Goal: Task Accomplishment & Management: Manage account settings

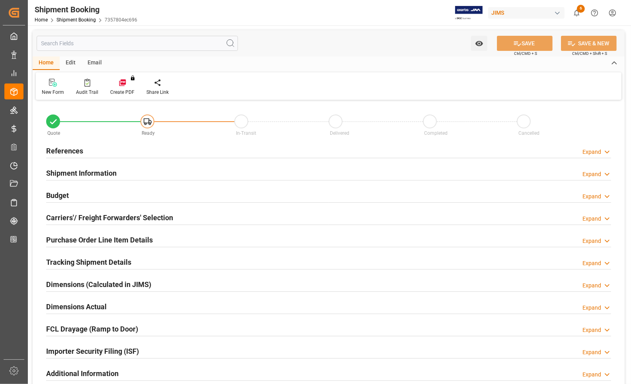
type input "0"
type input "22-08-2025 00:00"
type input "29-08-2025"
click at [64, 152] on h2 "References" at bounding box center [64, 151] width 37 height 11
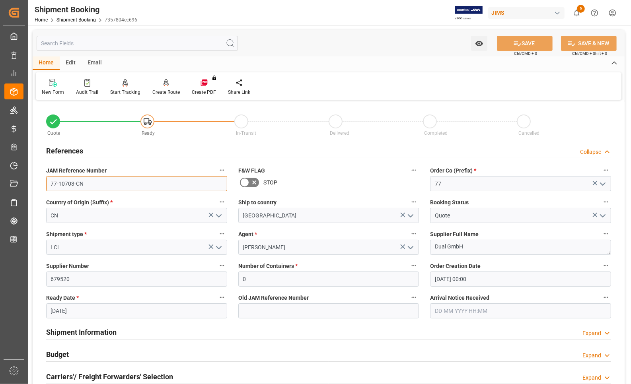
drag, startPoint x: 86, startPoint y: 184, endPoint x: 33, endPoint y: 183, distance: 52.9
click at [33, 183] on div "Quote Ready In-Transit Delivered Completed Cancelled References Collapse JAM Re…" at bounding box center [329, 349] width 592 height 494
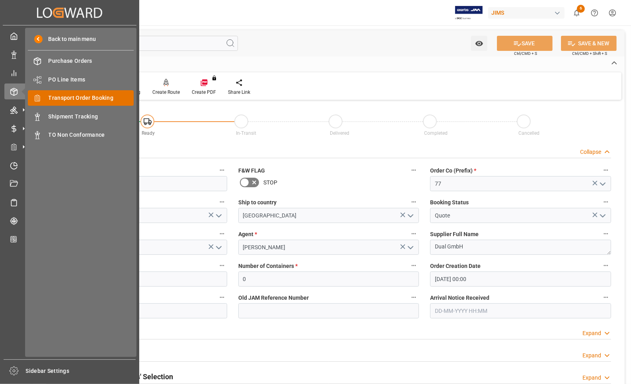
click at [46, 96] on div "Transport Order Booking Transport Order Booking" at bounding box center [81, 98] width 106 height 16
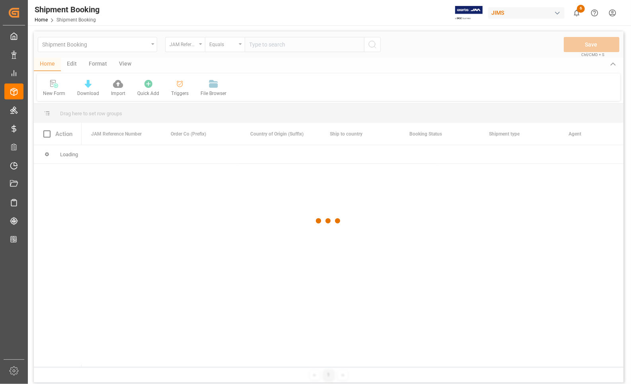
click at [275, 46] on div at bounding box center [328, 220] width 589 height 379
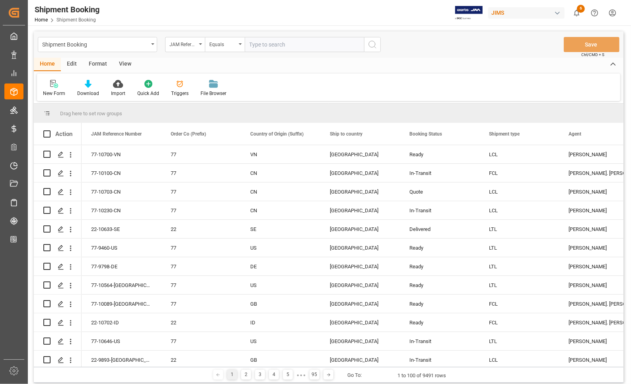
click at [275, 46] on input "text" at bounding box center [304, 44] width 119 height 15
click at [271, 43] on input "77-1039-CN" at bounding box center [304, 44] width 119 height 15
type input "77-10391-CN"
click at [371, 46] on icon "search button" at bounding box center [373, 45] width 10 height 10
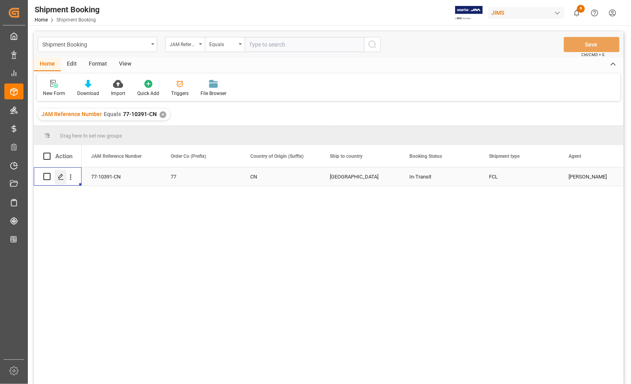
click at [59, 178] on polygon "Press SPACE to select this row." at bounding box center [60, 176] width 4 height 4
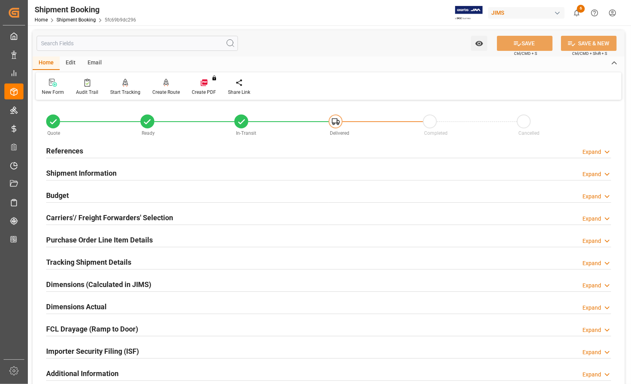
click at [60, 307] on h2 "Dimensions Actual" at bounding box center [76, 306] width 60 height 11
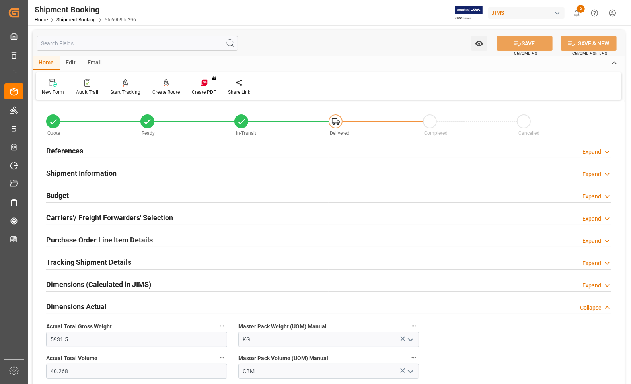
click at [60, 307] on h2 "Dimensions Actual" at bounding box center [76, 306] width 60 height 11
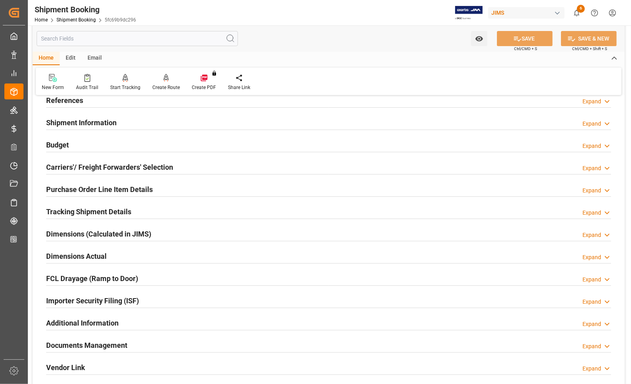
scroll to position [50, 0]
click at [49, 165] on h2 "Carriers'/ Freight Forwarders' Selection" at bounding box center [109, 168] width 127 height 11
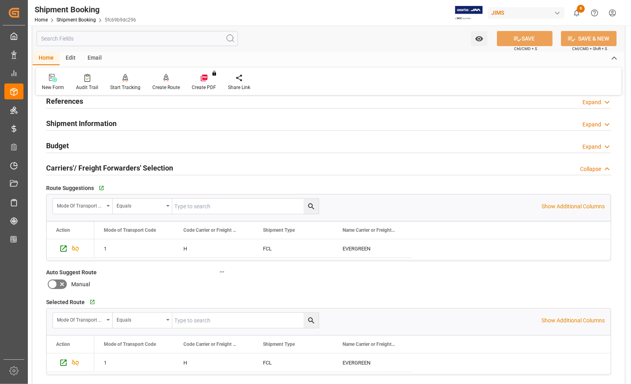
click at [49, 165] on h2 "Carriers'/ Freight Forwarders' Selection" at bounding box center [109, 168] width 127 height 11
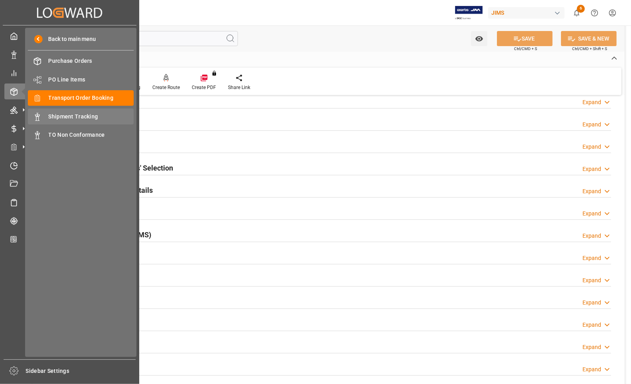
click at [54, 112] on div "Shipment Tracking Shipment Tracking" at bounding box center [81, 117] width 106 height 16
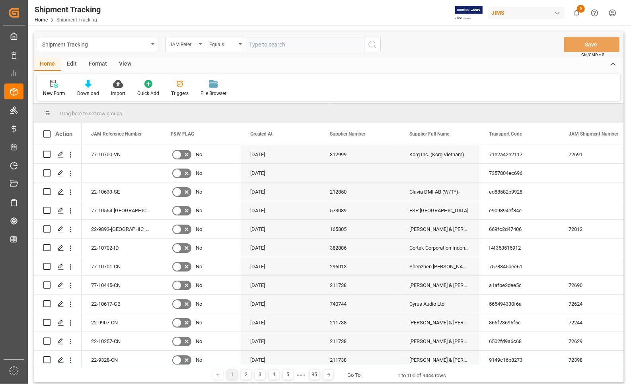
click at [298, 46] on input "text" at bounding box center [304, 44] width 119 height 15
type input "77-10391-CN"
click at [371, 46] on icon "search button" at bounding box center [373, 45] width 10 height 10
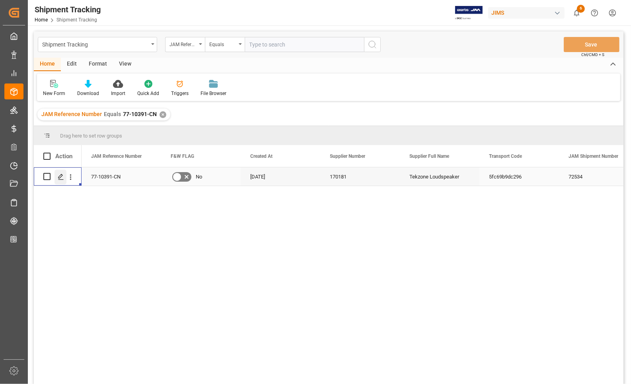
click at [61, 179] on icon "Press SPACE to select this row." at bounding box center [61, 177] width 6 height 6
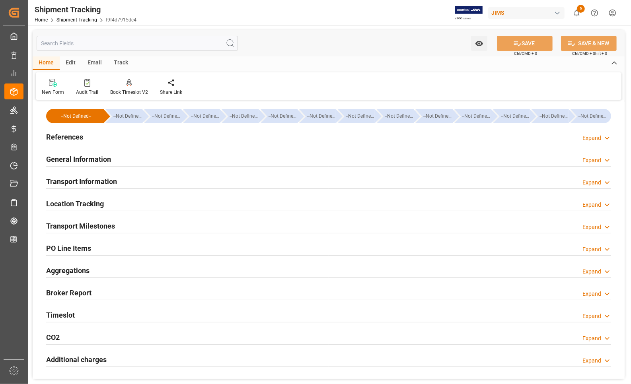
type input "[DATE]"
type input "12-08-2025"
type input "17-08-2025 00:00"
type input "18-08-2025 02:19"
type input "10-09-2025"
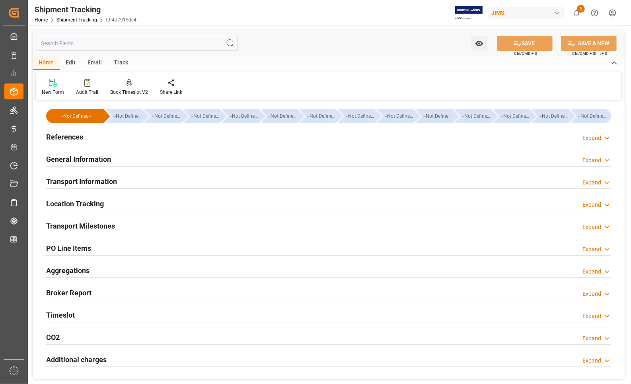
type input "17-09-2025 00:00"
click at [58, 135] on h2 "References" at bounding box center [64, 137] width 37 height 11
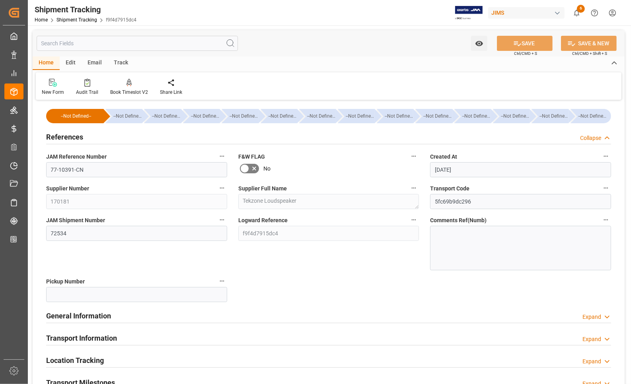
click at [58, 135] on h2 "References" at bounding box center [64, 137] width 37 height 11
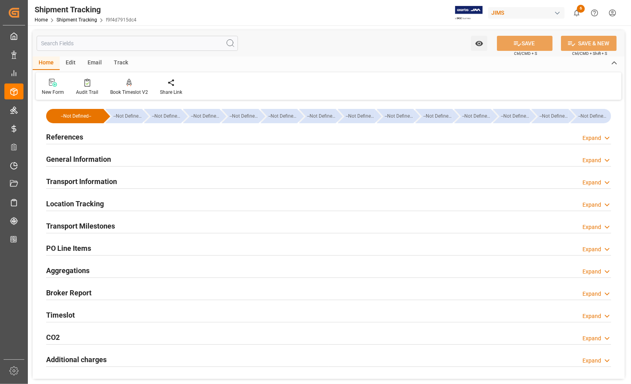
click at [55, 225] on h2 "Transport Milestones" at bounding box center [80, 226] width 69 height 11
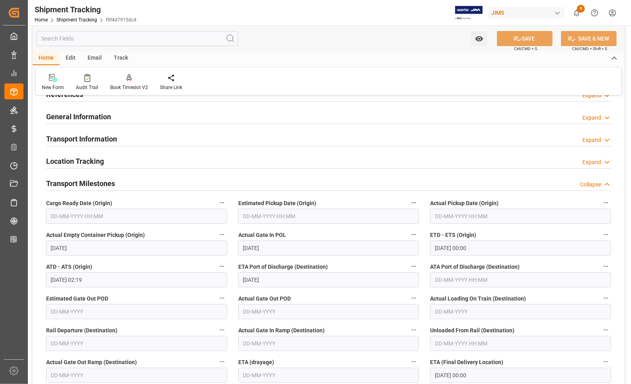
scroll to position [99, 0]
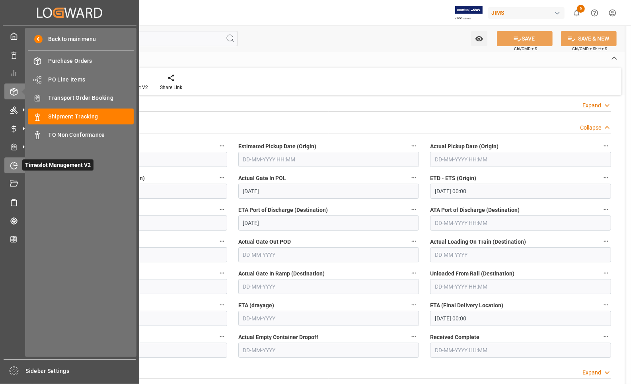
click at [13, 163] on icon at bounding box center [14, 166] width 8 height 8
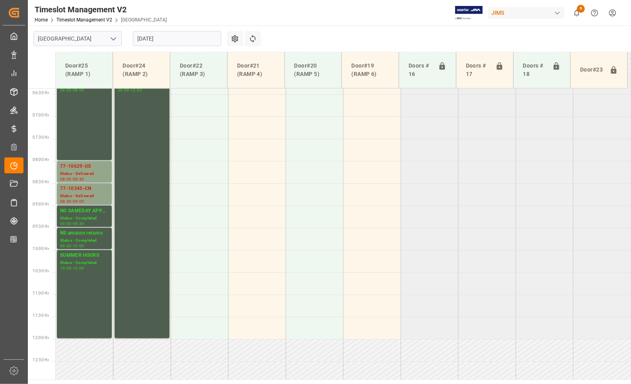
scroll to position [234, 0]
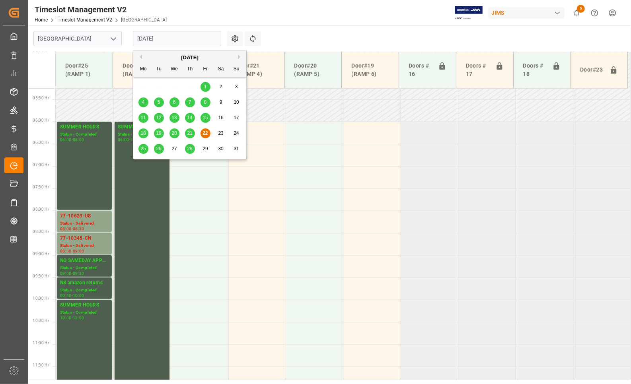
click at [148, 39] on input "[DATE]" at bounding box center [177, 38] width 88 height 15
click at [143, 149] on span "25" at bounding box center [142, 149] width 5 height 6
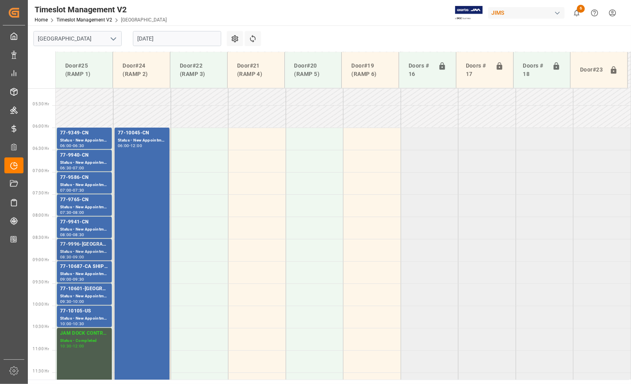
scroll to position [284, 0]
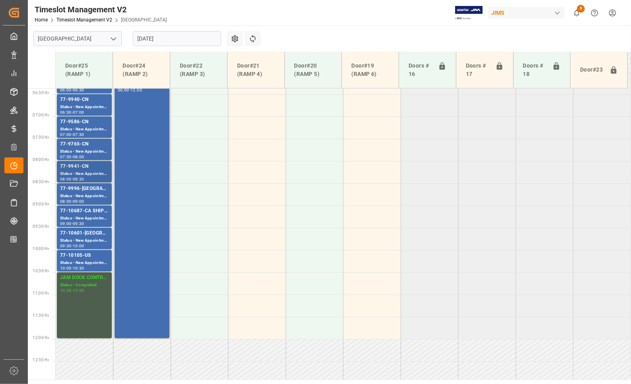
click at [78, 166] on div "77-9941-CN" at bounding box center [84, 167] width 49 height 8
click at [70, 146] on div "77-9765-CN" at bounding box center [84, 144] width 49 height 8
click at [70, 123] on div "77-9586-CN" at bounding box center [84, 122] width 49 height 8
click at [71, 102] on div "77-9940-CN" at bounding box center [84, 100] width 49 height 8
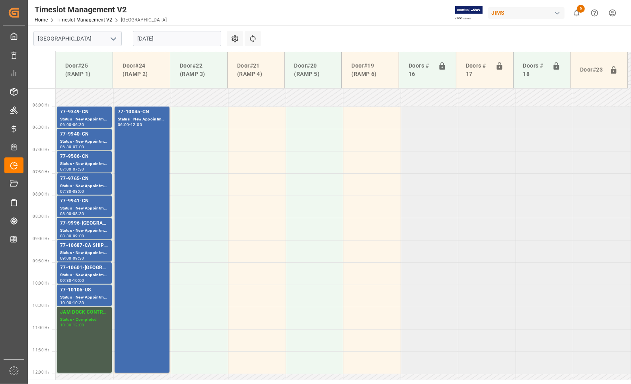
scroll to position [234, 0]
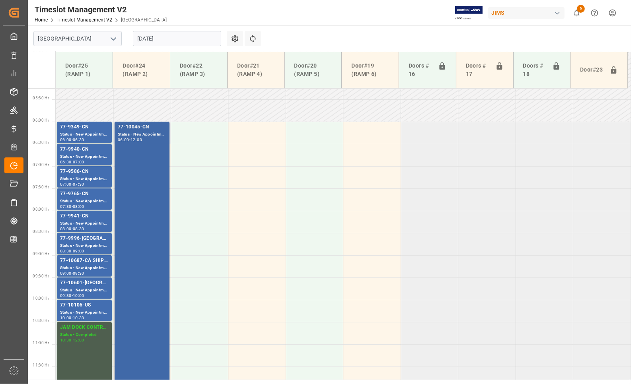
click at [123, 126] on div "77-10045-CN" at bounding box center [142, 127] width 49 height 8
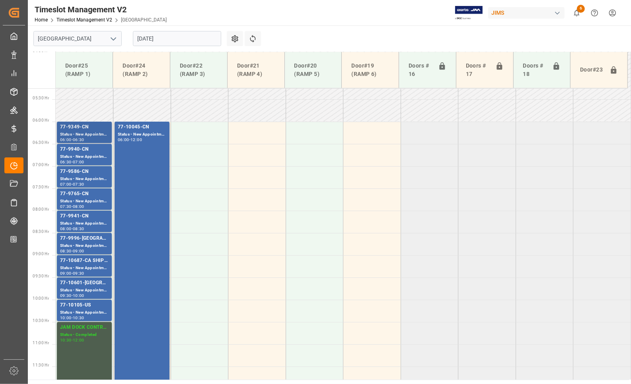
click at [80, 124] on div "77-9349-CN" at bounding box center [84, 127] width 49 height 8
click at [152, 39] on input "[DATE]" at bounding box center [177, 38] width 88 height 15
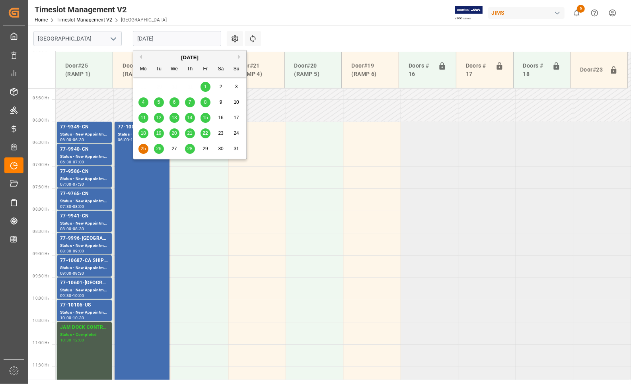
click at [157, 145] on div "26" at bounding box center [159, 149] width 10 height 10
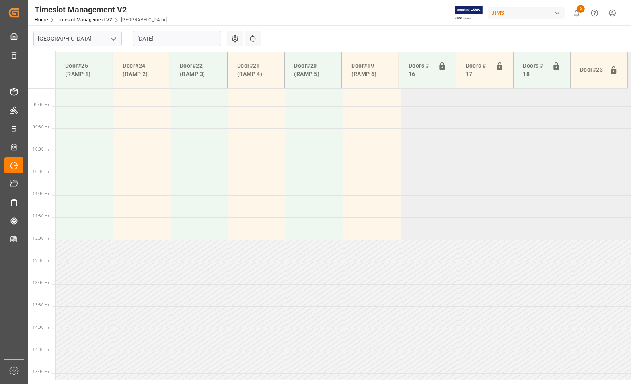
scroll to position [184, 0]
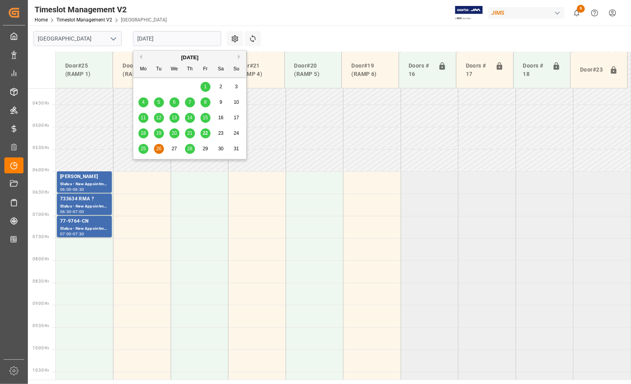
click at [144, 42] on input "[DATE]" at bounding box center [177, 38] width 88 height 15
click at [141, 149] on span "25" at bounding box center [142, 149] width 5 height 6
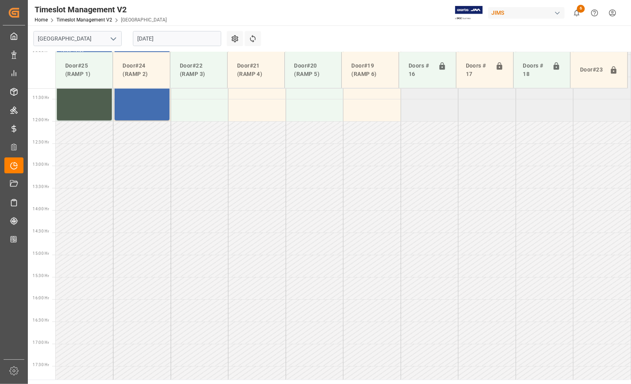
scroll to position [383, 0]
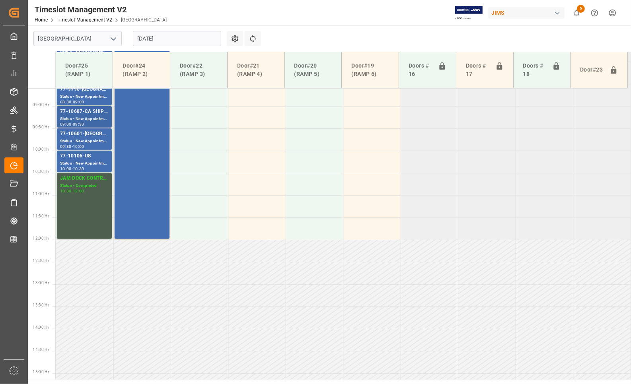
click at [74, 111] on div "77-10687-CA SHIPM#/M" at bounding box center [84, 112] width 49 height 8
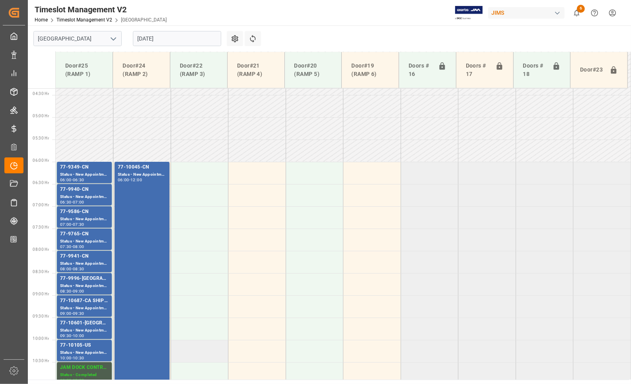
scroll to position [234, 0]
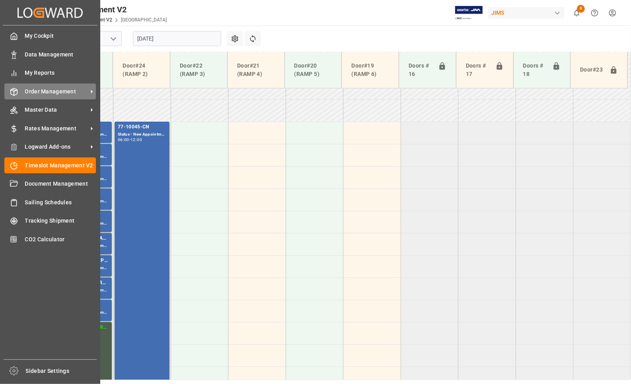
click at [42, 91] on span "Order Management" at bounding box center [56, 92] width 63 height 8
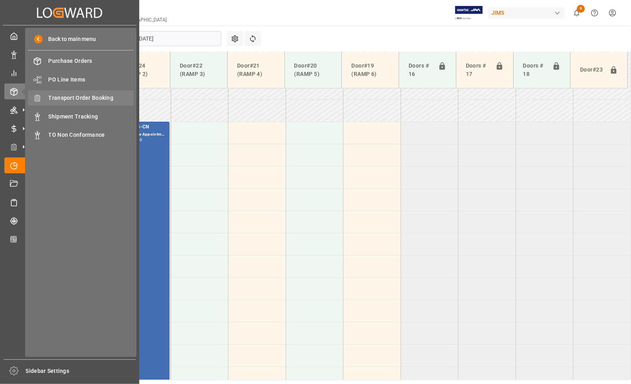
click at [69, 98] on span "Transport Order Booking" at bounding box center [92, 98] width 86 height 8
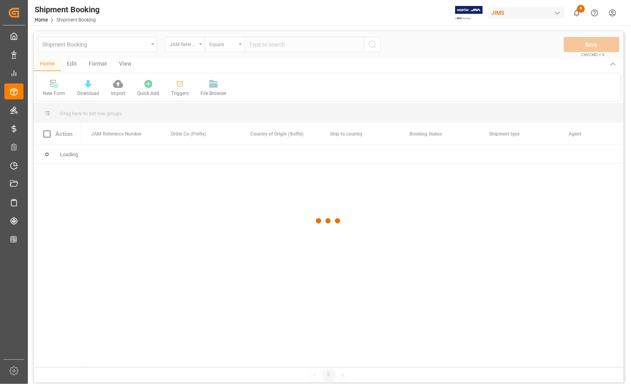
click at [270, 47] on div at bounding box center [328, 220] width 589 height 379
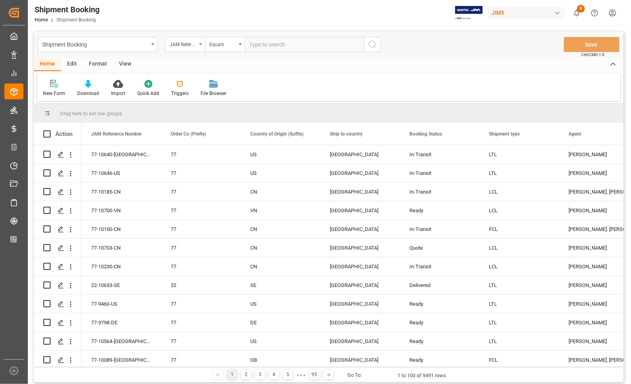
click at [270, 47] on input "text" at bounding box center [304, 44] width 119 height 15
type input "77-10411-[GEOGRAPHIC_DATA]"
click at [371, 45] on icon "search button" at bounding box center [373, 45] width 10 height 10
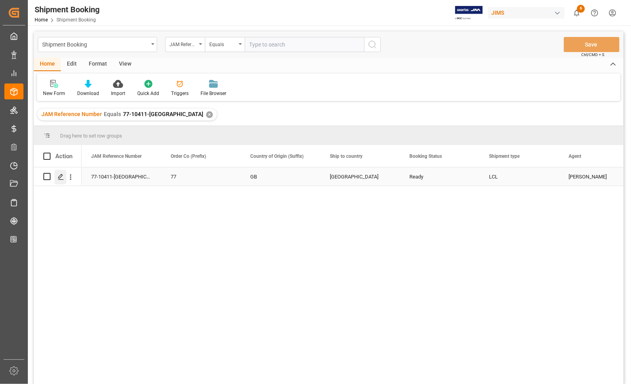
click at [59, 177] on icon "Press SPACE to select this row." at bounding box center [61, 177] width 6 height 6
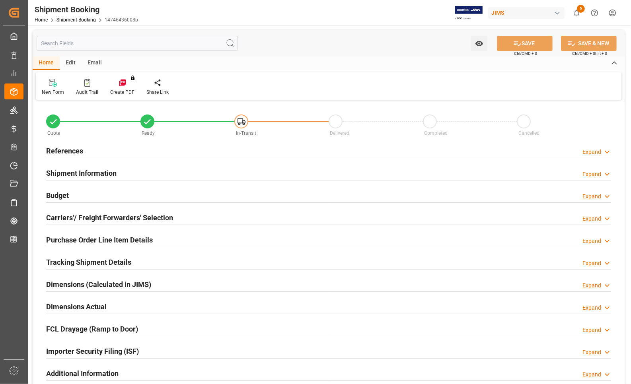
type input "0"
click at [65, 150] on h2 "References" at bounding box center [64, 151] width 37 height 11
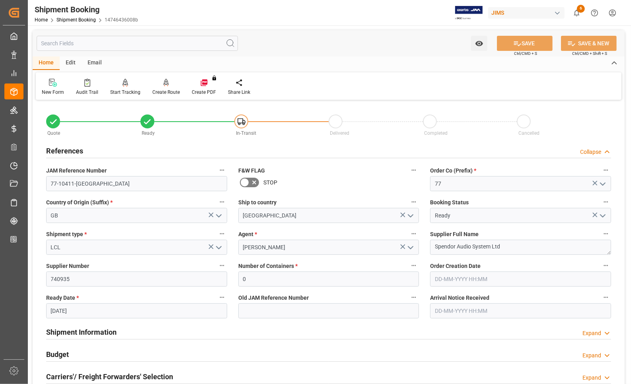
click at [83, 313] on input "[DATE]" at bounding box center [136, 310] width 181 height 15
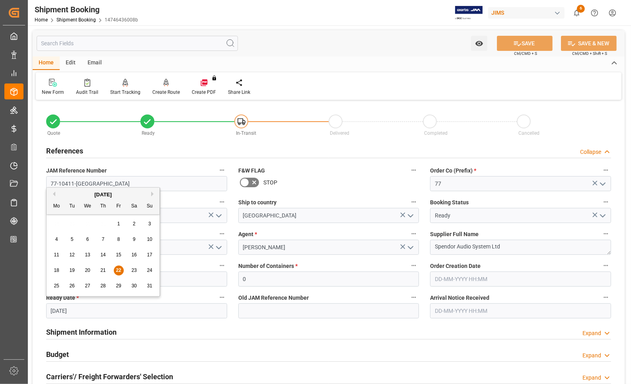
click at [87, 288] on span "27" at bounding box center [87, 286] width 5 height 6
type input "[DATE]"
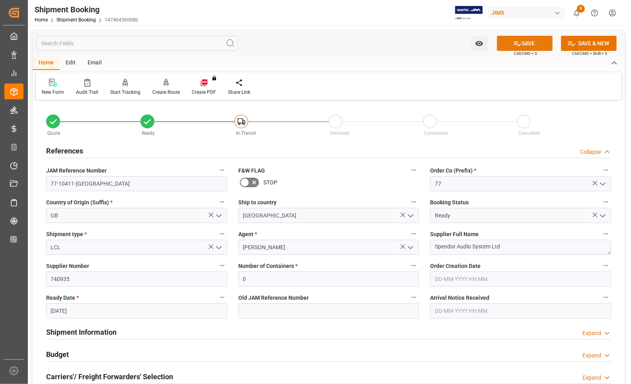
click at [525, 41] on button "SAVE" at bounding box center [525, 43] width 56 height 15
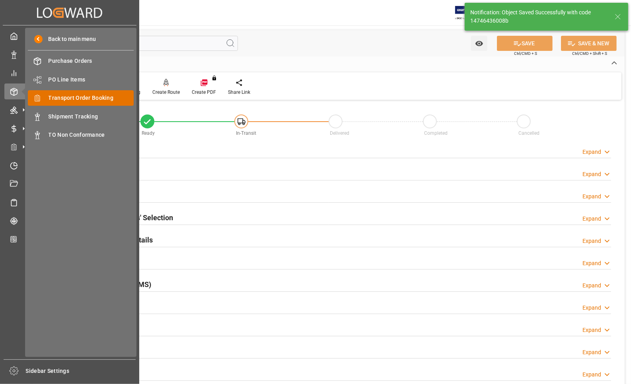
click at [58, 101] on span "Transport Order Booking" at bounding box center [92, 98] width 86 height 8
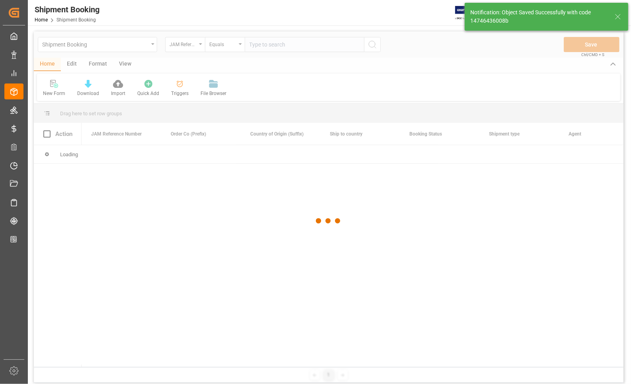
click at [266, 49] on div at bounding box center [328, 220] width 589 height 379
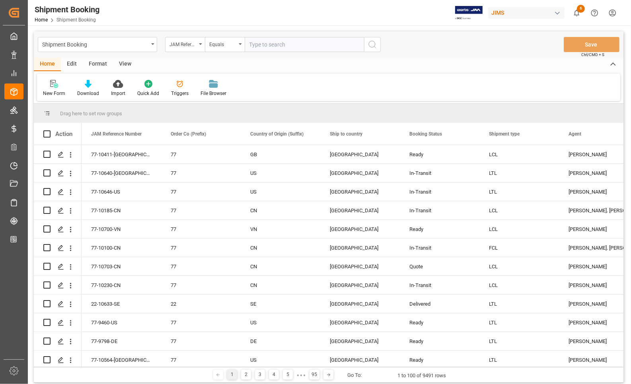
click at [265, 48] on input "text" at bounding box center [304, 44] width 119 height 15
type input "77-10515-GB"
click at [369, 42] on icon "search button" at bounding box center [373, 45] width 10 height 10
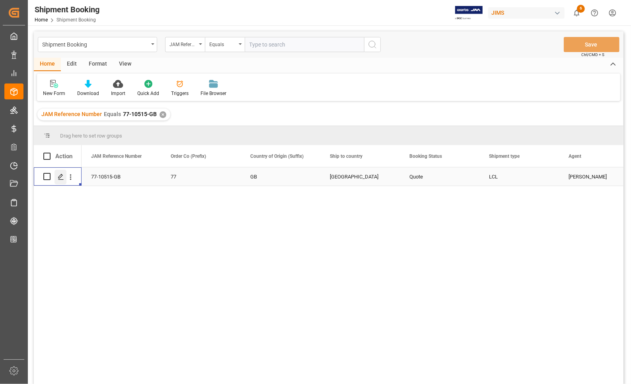
click at [61, 177] on icon "Press SPACE to select this row." at bounding box center [61, 177] width 6 height 6
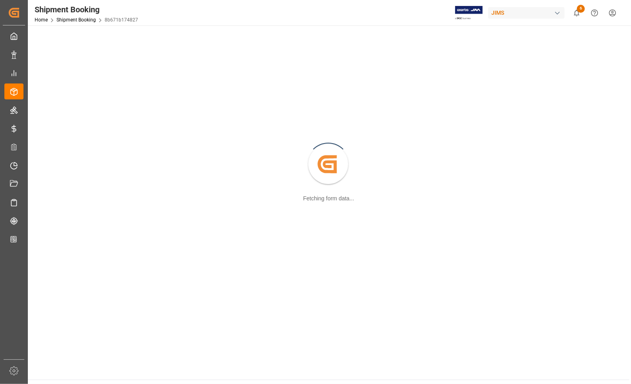
click at [61, 177] on div "Created by potrace 1.15, written by Peter Selinger 2001-2017 Fetching form data…" at bounding box center [329, 164] width 592 height 269
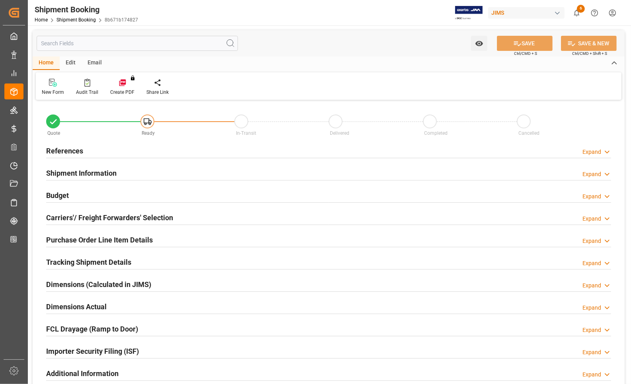
type input "0"
click at [57, 150] on h2 "References" at bounding box center [64, 151] width 37 height 11
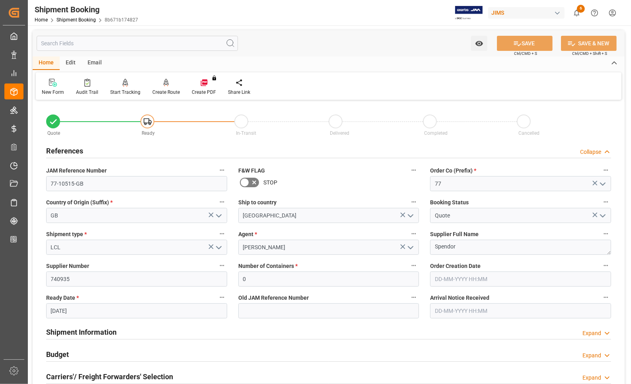
click at [84, 313] on input "[DATE]" at bounding box center [136, 310] width 181 height 15
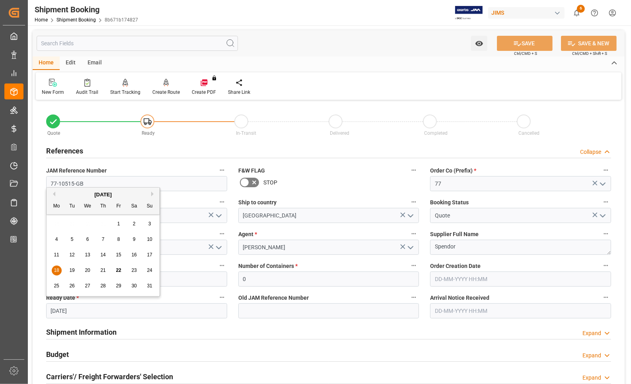
click at [102, 286] on span "28" at bounding box center [102, 286] width 5 height 6
type input "28-08-2025"
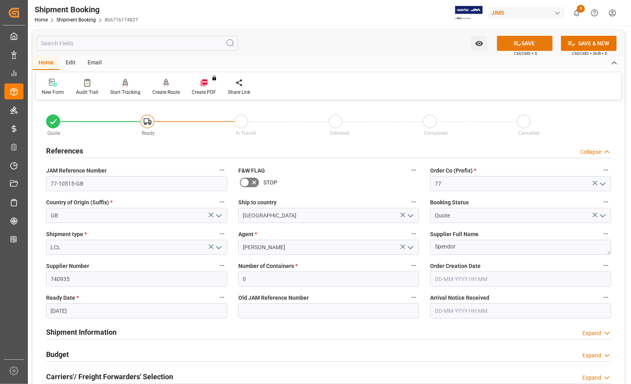
click at [521, 44] on button "SAVE" at bounding box center [525, 43] width 56 height 15
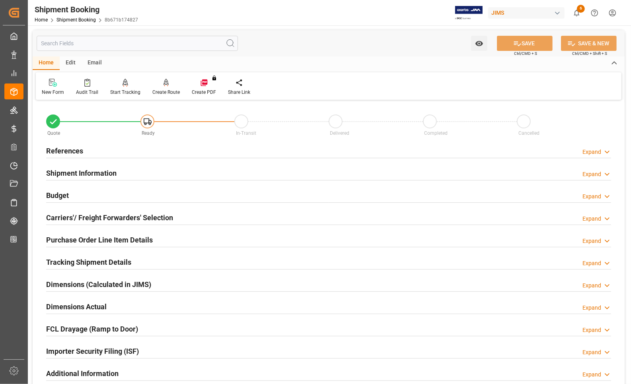
click at [61, 149] on h2 "References" at bounding box center [64, 151] width 37 height 11
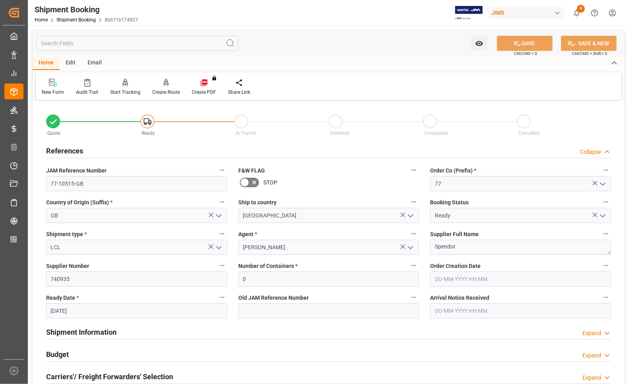
click at [61, 149] on h2 "References" at bounding box center [64, 151] width 37 height 11
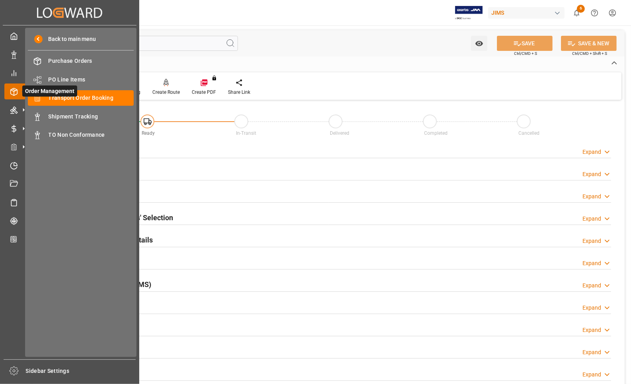
click at [62, 96] on span "Order Management" at bounding box center [49, 91] width 55 height 11
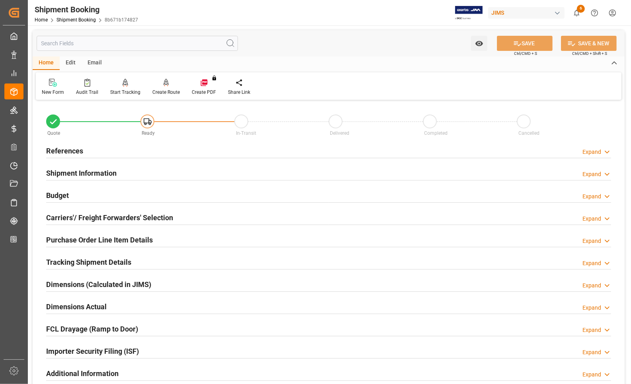
click at [57, 147] on h2 "References" at bounding box center [64, 151] width 37 height 11
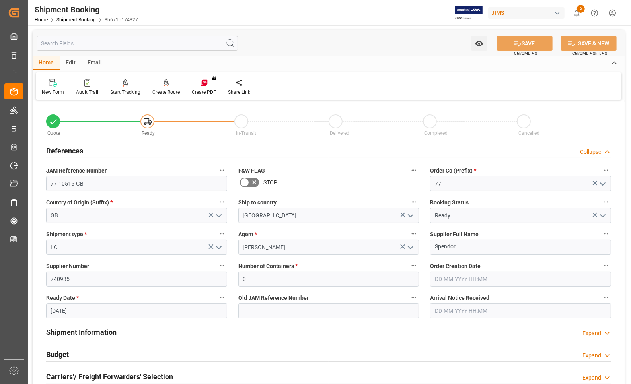
click at [57, 147] on h2 "References" at bounding box center [64, 151] width 37 height 11
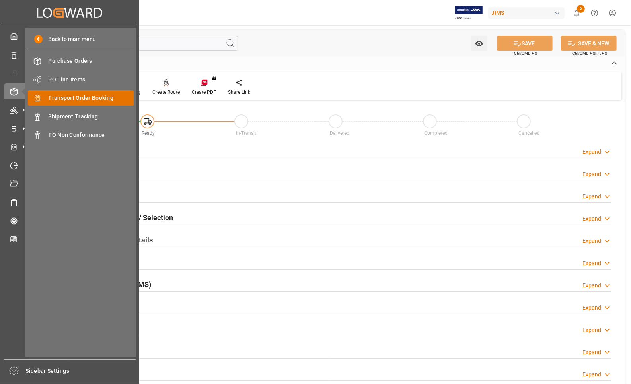
click at [58, 95] on span "Transport Order Booking" at bounding box center [92, 98] width 86 height 8
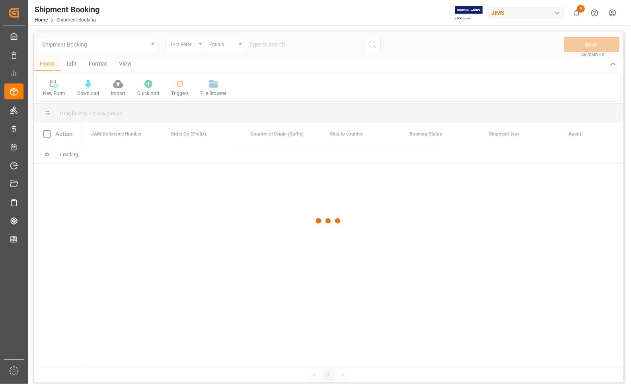
click at [277, 46] on div at bounding box center [328, 220] width 589 height 379
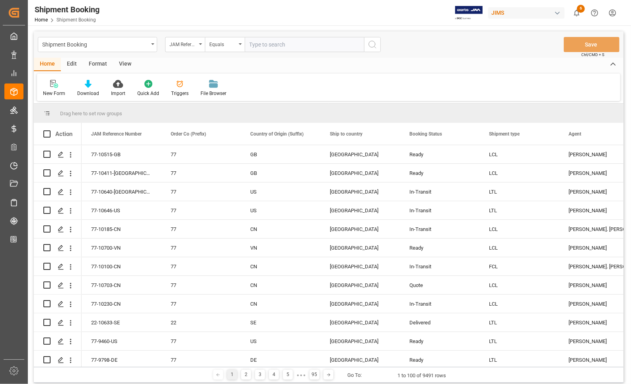
drag, startPoint x: 291, startPoint y: 35, endPoint x: 292, endPoint y: 39, distance: 4.7
click at [291, 35] on div "Shipment Booking JAM Reference Number Equals Save Ctrl/CMD + S" at bounding box center [328, 44] width 589 height 26
click at [293, 40] on input "text" at bounding box center [304, 44] width 119 height 15
type input "77-9722-[GEOGRAPHIC_DATA]"
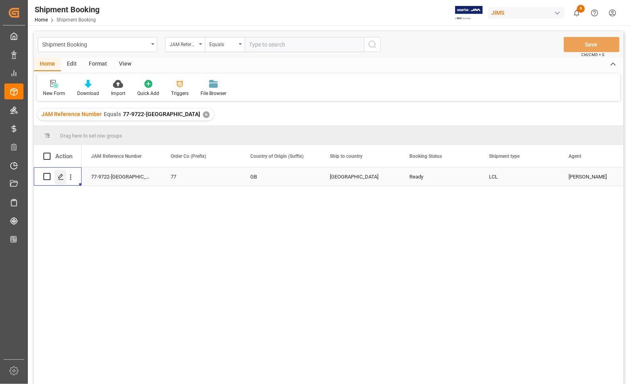
click at [61, 178] on icon "Press SPACE to select this row." at bounding box center [61, 177] width 6 height 6
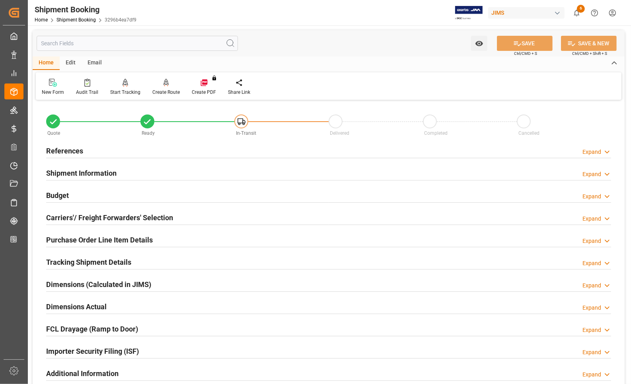
click at [58, 148] on h2 "References" at bounding box center [64, 151] width 37 height 11
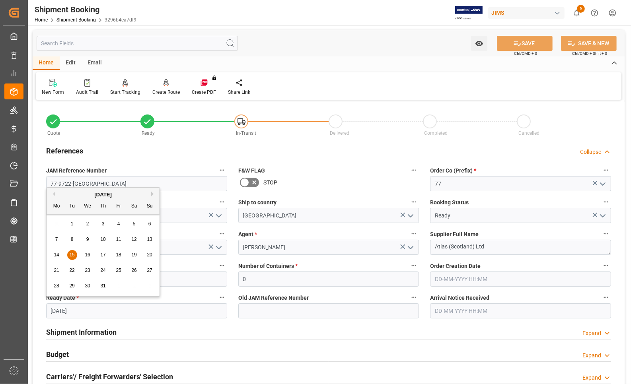
click at [79, 310] on input "[DATE]" at bounding box center [136, 310] width 181 height 15
click at [152, 192] on button "Next Month" at bounding box center [153, 194] width 5 height 5
click at [57, 287] on span "25" at bounding box center [56, 286] width 5 height 6
type input "[DATE]"
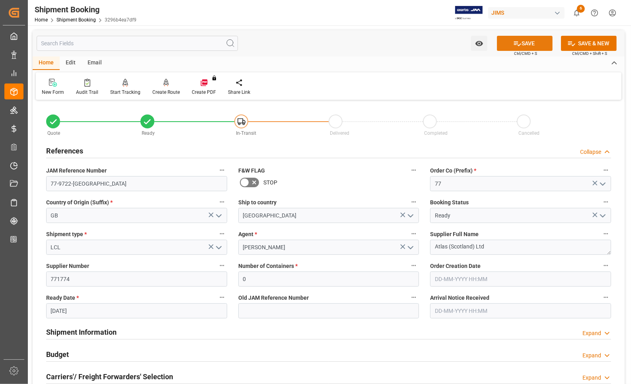
click at [521, 43] on button "SAVE" at bounding box center [525, 43] width 56 height 15
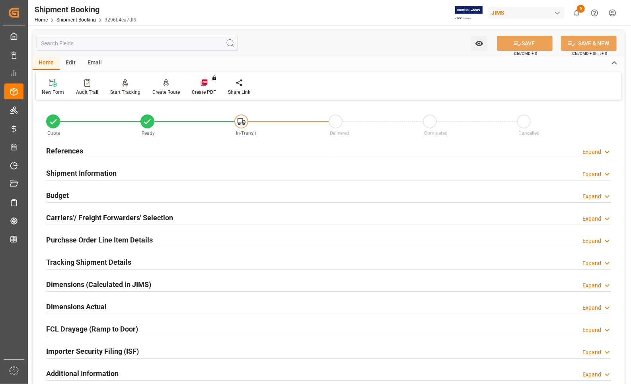
click at [57, 151] on h2 "References" at bounding box center [64, 151] width 37 height 11
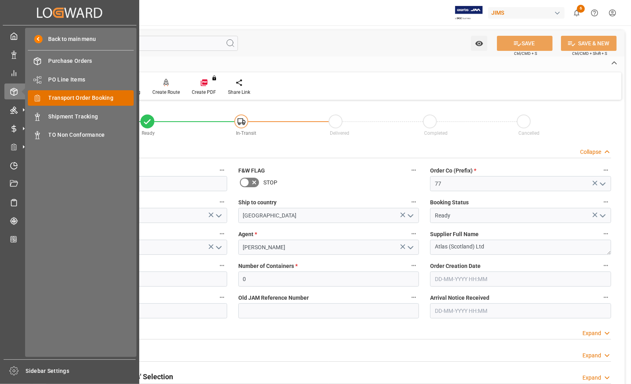
click at [51, 98] on span "Transport Order Booking" at bounding box center [92, 98] width 86 height 8
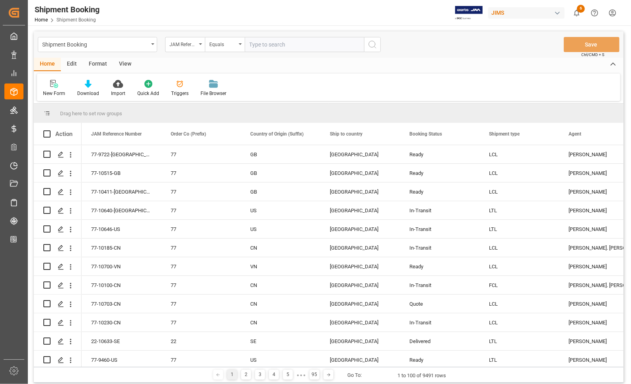
click at [262, 45] on input "text" at bounding box center [304, 44] width 119 height 15
type input "77-10553-[GEOGRAPHIC_DATA]"
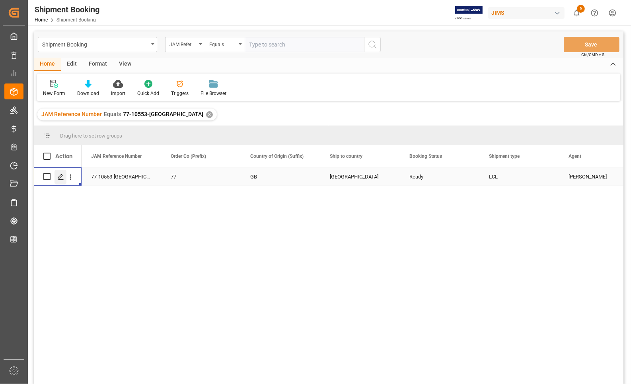
click at [58, 178] on icon "Press SPACE to select this row." at bounding box center [61, 177] width 6 height 6
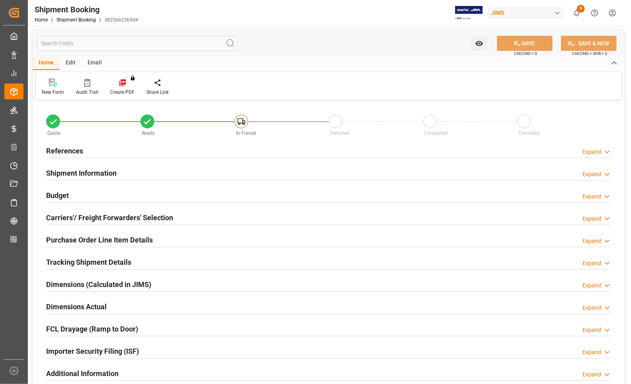
type input "0"
click at [55, 150] on h2 "References" at bounding box center [64, 151] width 37 height 11
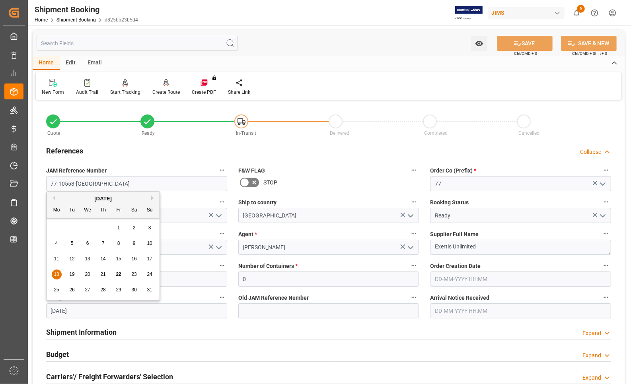
click at [84, 311] on input "[DATE]" at bounding box center [136, 310] width 181 height 15
click at [88, 272] on span "20" at bounding box center [87, 271] width 5 height 6
type input "[DATE]"
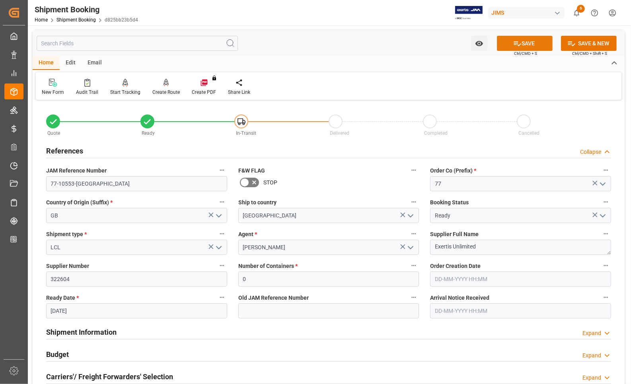
click at [513, 41] on icon at bounding box center [517, 43] width 8 height 8
click at [66, 149] on h2 "References" at bounding box center [64, 151] width 37 height 11
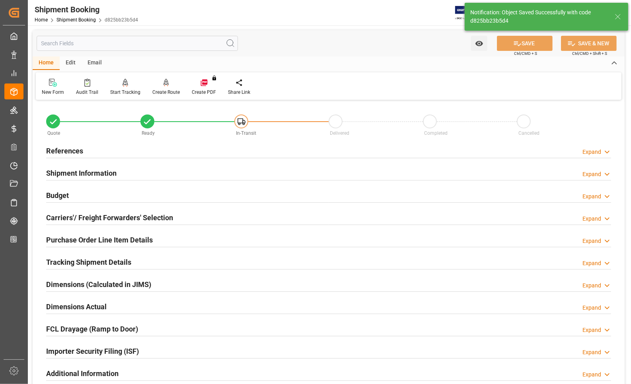
click at [79, 213] on h2 "Carriers'/ Freight Forwarders' Selection" at bounding box center [109, 217] width 127 height 11
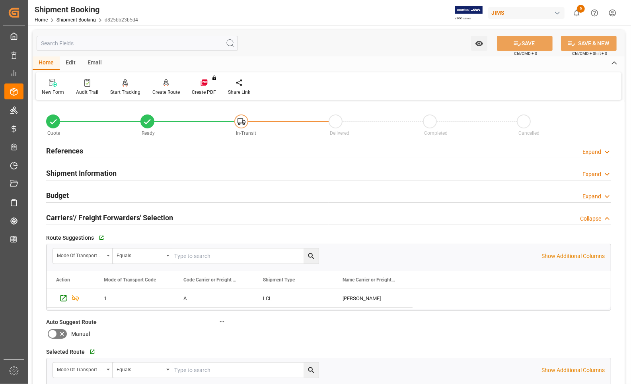
click at [79, 213] on h2 "Carriers'/ Freight Forwarders' Selection" at bounding box center [109, 217] width 127 height 11
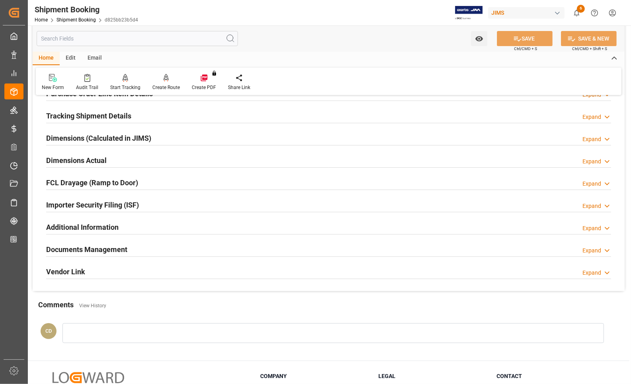
scroll to position [149, 0]
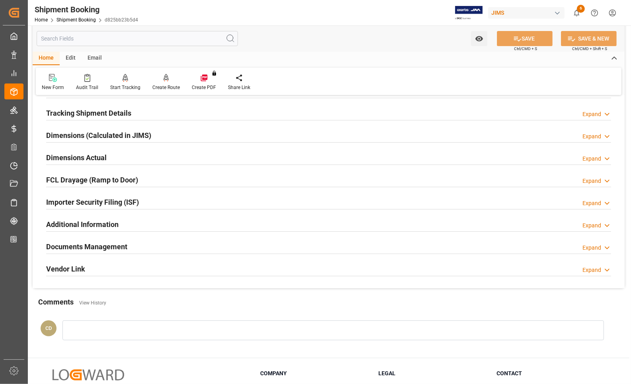
click at [98, 245] on h2 "Documents Management" at bounding box center [86, 246] width 81 height 11
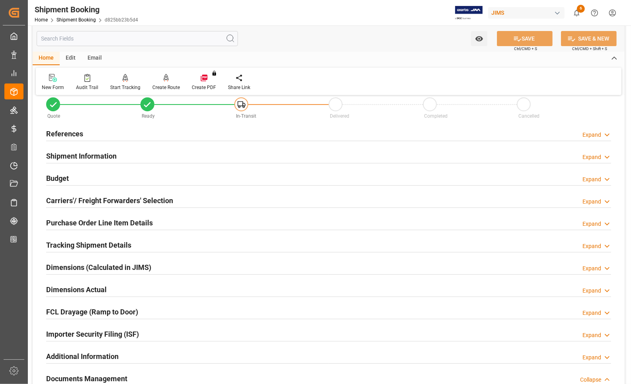
scroll to position [0, 0]
